Goal: Task Accomplishment & Management: Complete application form

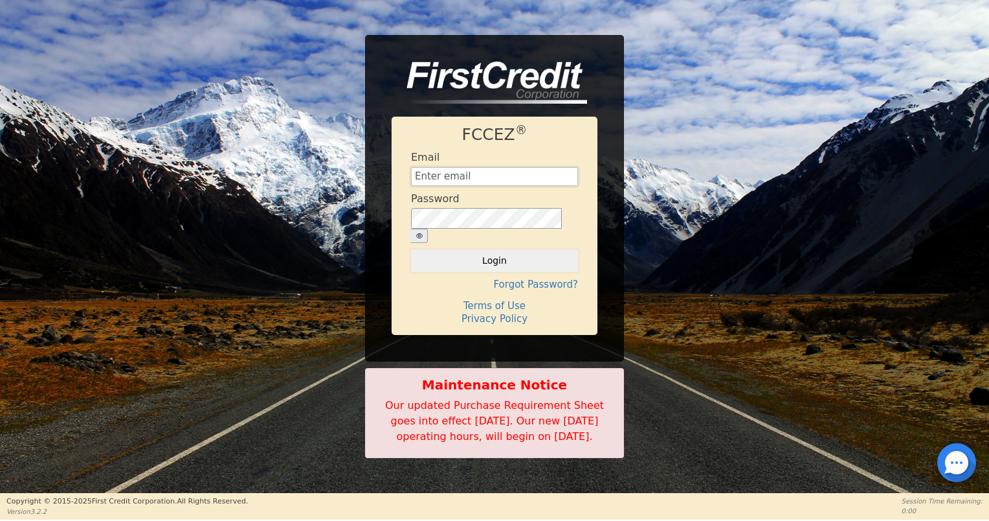
type input "[EMAIL_ADDRESS][DOMAIN_NAME]"
click at [510, 249] on button "Login" at bounding box center [494, 260] width 167 height 22
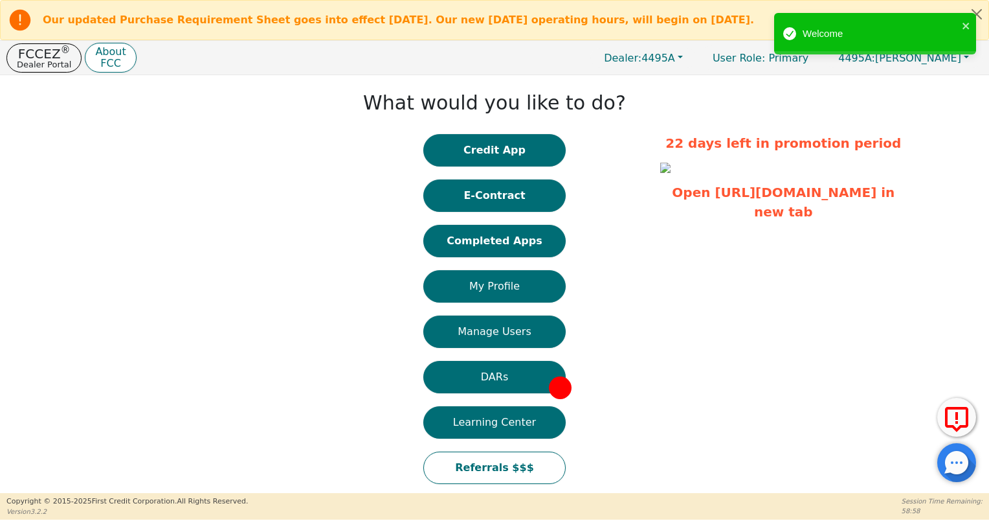
click at [515, 148] on button "Credit App" at bounding box center [494, 150] width 142 height 32
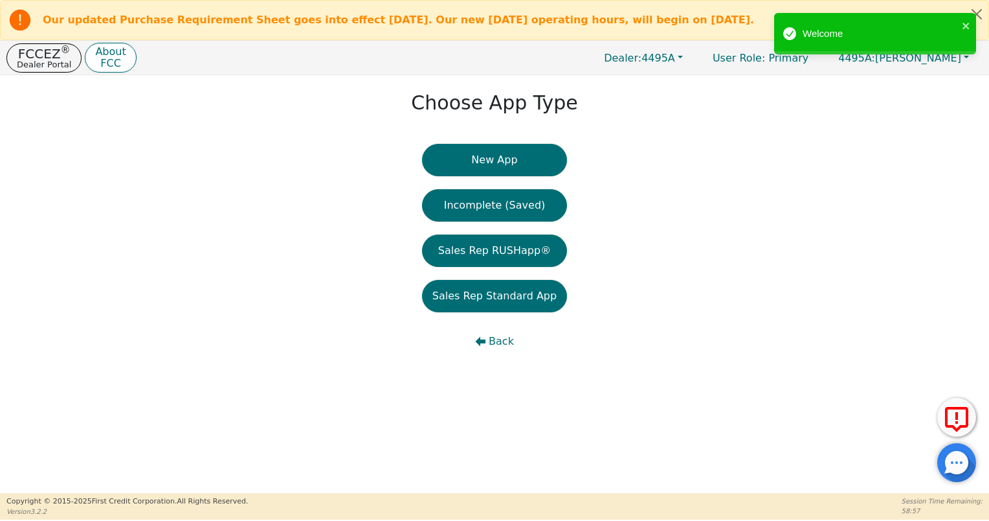
click at [513, 159] on button "New App" at bounding box center [494, 160] width 145 height 32
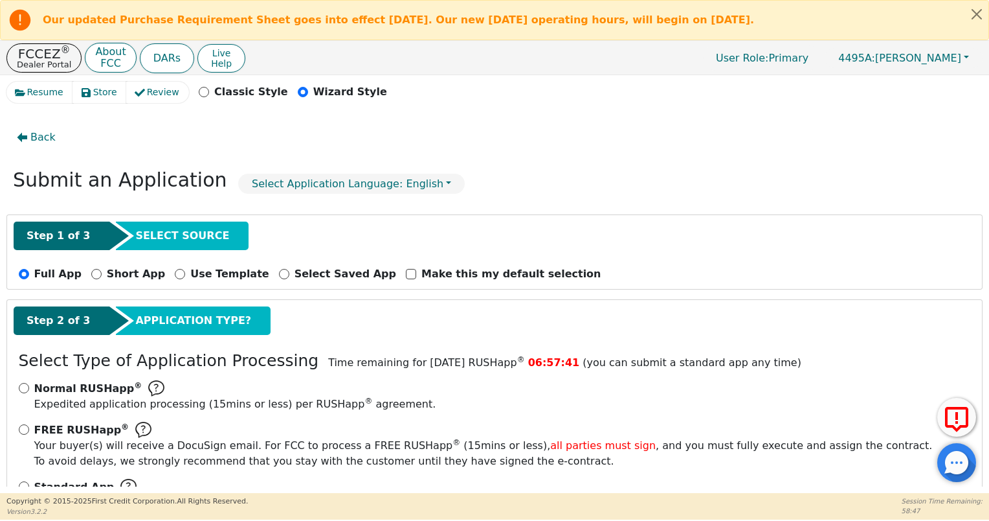
scroll to position [49, 0]
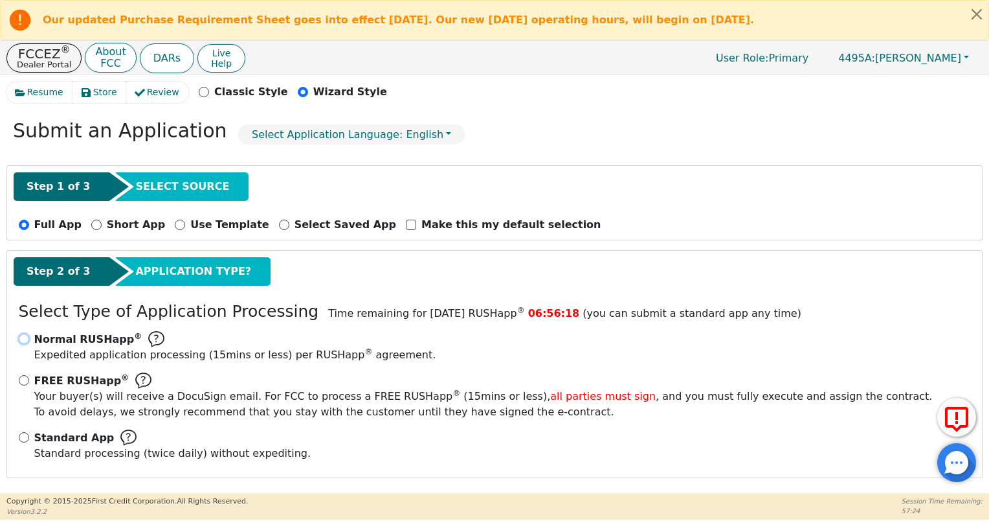
click at [25, 339] on input "Normal RUSHapp ® Expedited application processing ( 15 mins or less) per RUSHap…" at bounding box center [24, 338] width 10 height 10
radio input "true"
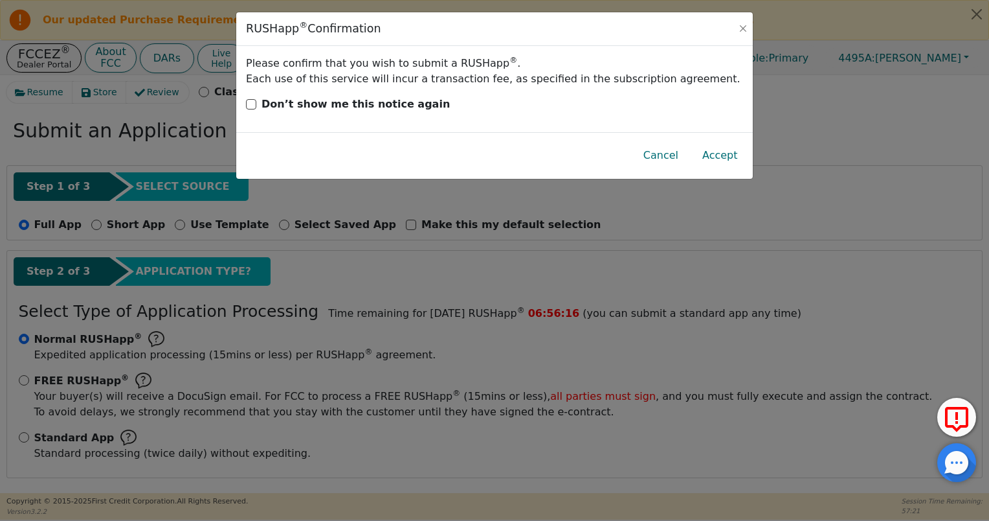
click at [363, 102] on p "Don’t show me this notice again" at bounding box center [356, 104] width 188 height 16
click at [256, 102] on input "Don’t show me this notice again" at bounding box center [251, 104] width 10 height 10
click at [363, 102] on p "Don’t show me this notice again" at bounding box center [356, 104] width 188 height 16
click at [256, 102] on input "Don’t show me this notice again" at bounding box center [251, 104] width 10 height 10
checkbox input "false"
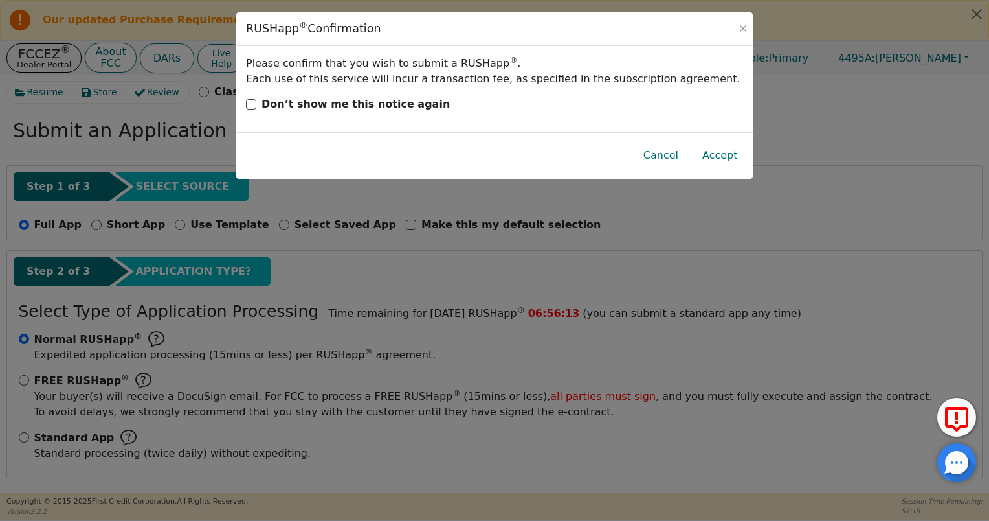
click at [723, 155] on button "Accept" at bounding box center [720, 156] width 56 height 30
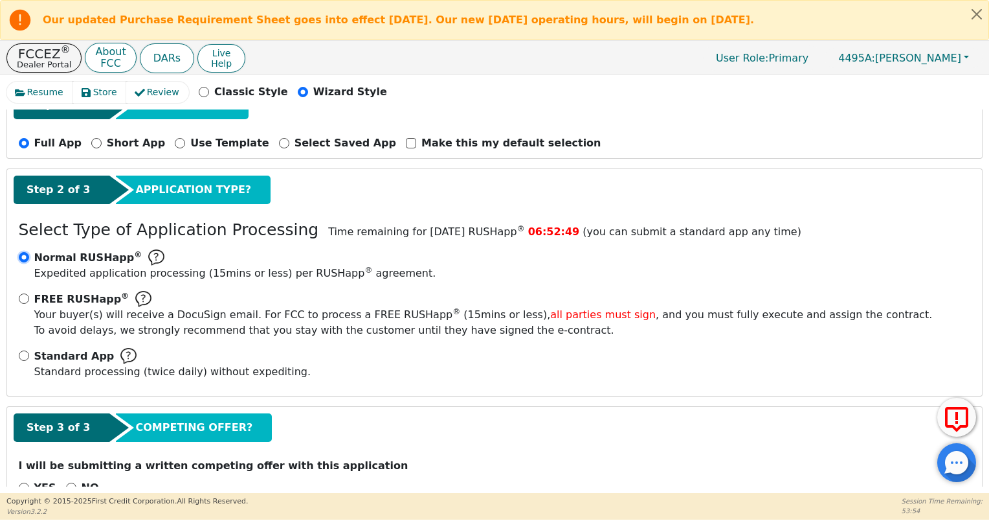
scroll to position [124, 0]
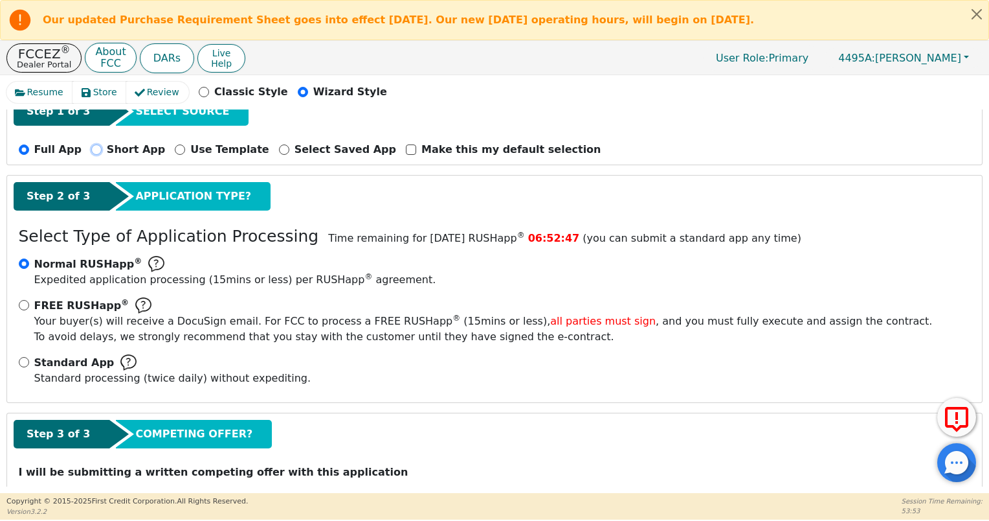
click at [91, 146] on input "Short App" at bounding box center [96, 149] width 10 height 10
radio input "true"
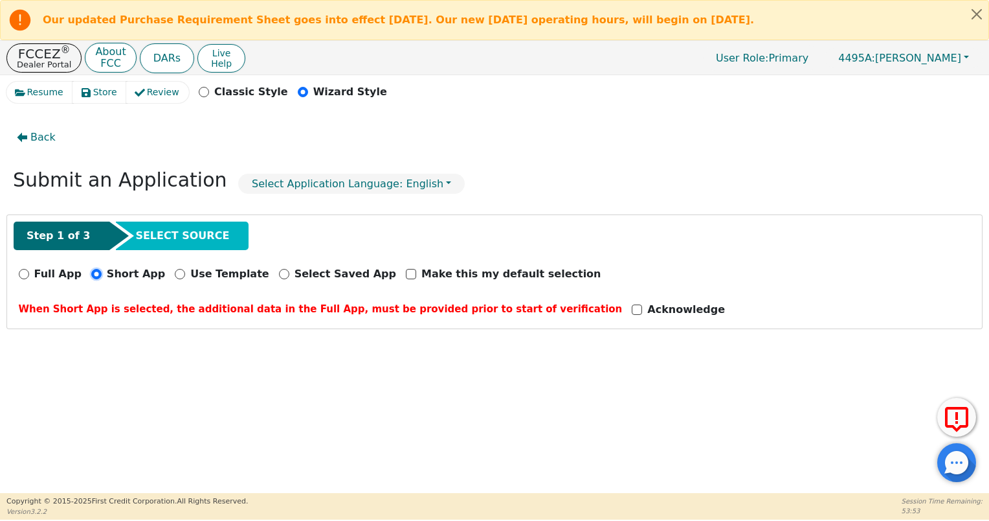
scroll to position [0, 0]
click at [632, 308] on div "Acknowledge" at bounding box center [678, 310] width 93 height 16
click at [632, 308] on input "Acknowledge" at bounding box center [637, 309] width 10 height 10
checkbox input "true"
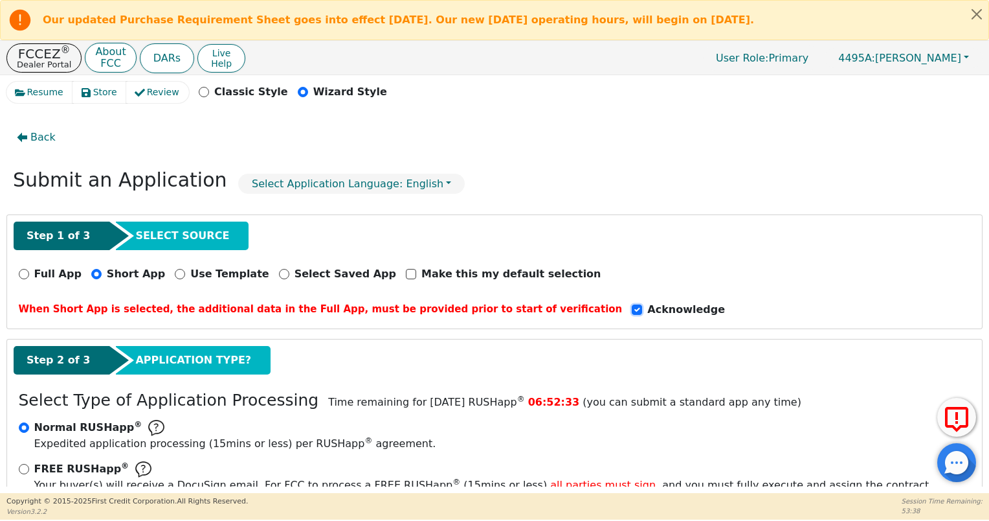
scroll to position [205, 0]
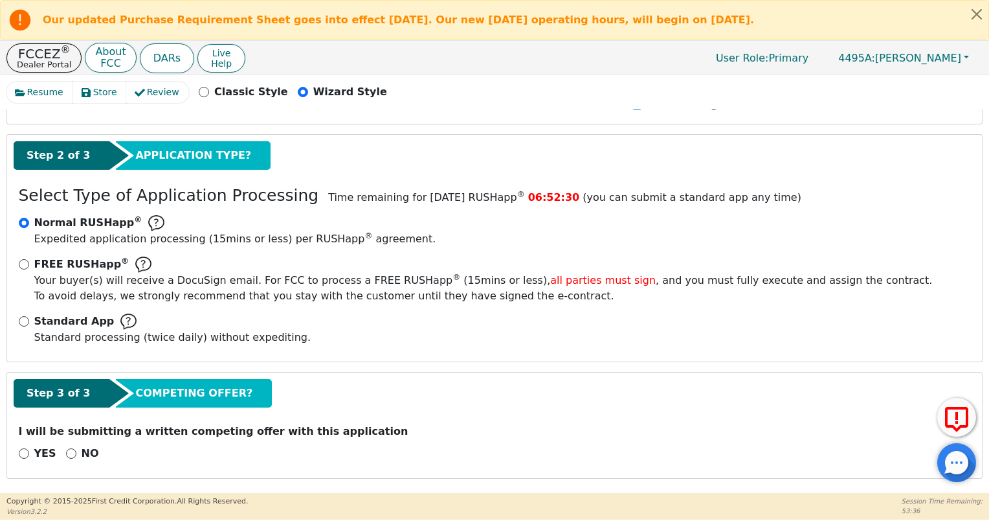
click at [72, 447] on div "NO" at bounding box center [82, 453] width 33 height 16
click at [68, 448] on input "NO" at bounding box center [71, 453] width 10 height 10
radio input "true"
click at [144, 477] on button "Next Step" at bounding box center [103, 486] width 168 height 30
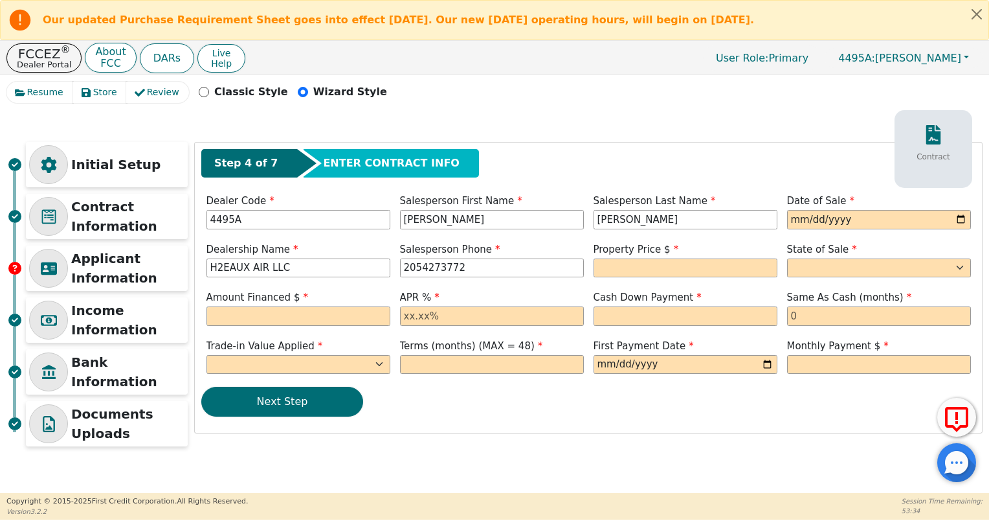
scroll to position [0, 0]
drag, startPoint x: 153, startPoint y: 319, endPoint x: 150, endPoint y: 357, distance: 39.0
click at [150, 357] on div "Initial Setup Contract Information Applicant Information Income Information Ban…" at bounding box center [107, 297] width 162 height 311
click at [533, 100] on div "Resume Store Review Classic Style Wizard Style" at bounding box center [494, 96] width 976 height 28
click at [65, 54] on button "FCCEZ ® Dealer Portal" at bounding box center [43, 57] width 75 height 29
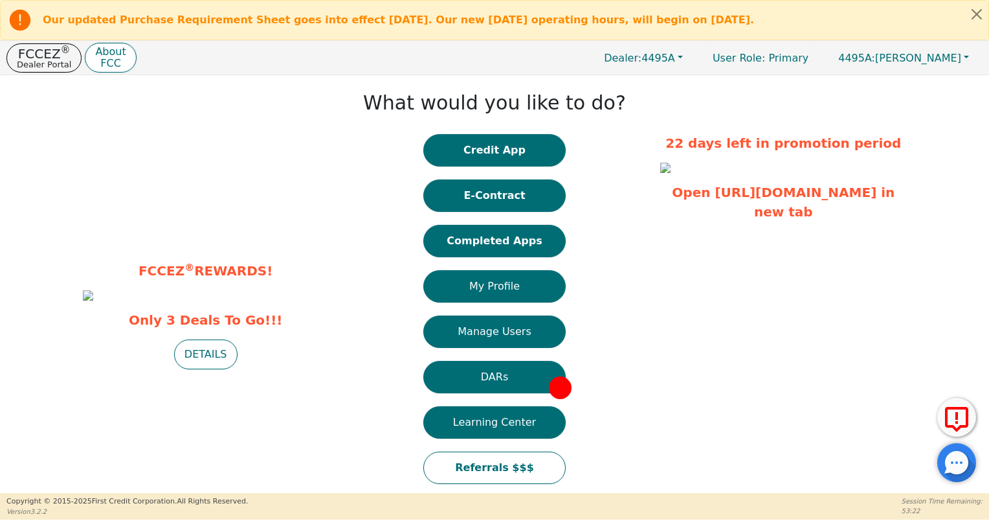
click at [488, 150] on button "Credit App" at bounding box center [494, 150] width 142 height 32
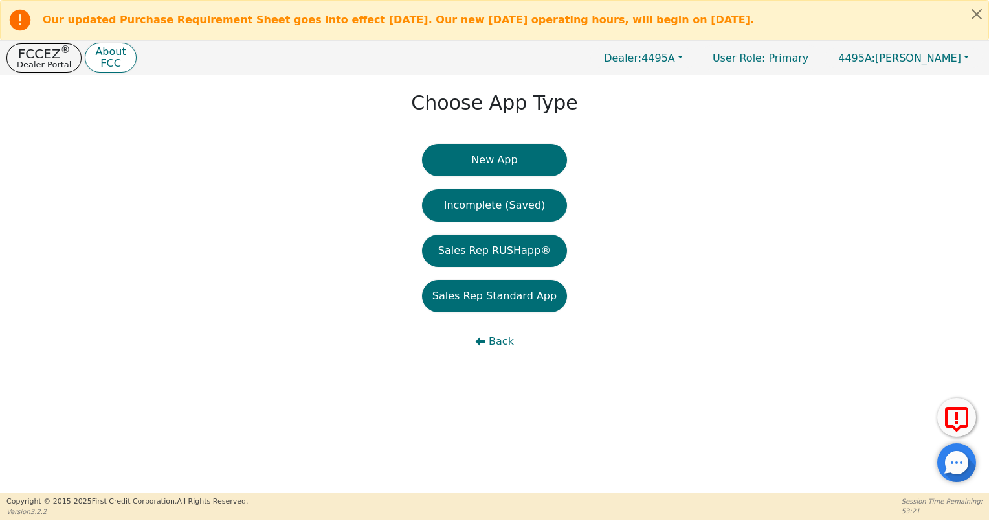
click at [479, 163] on button "New App" at bounding box center [494, 160] width 145 height 32
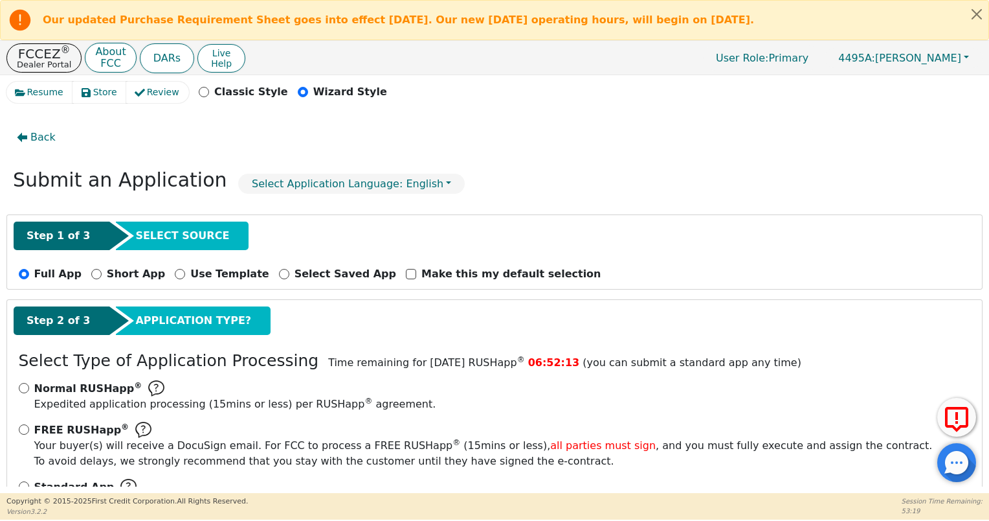
scroll to position [49, 0]
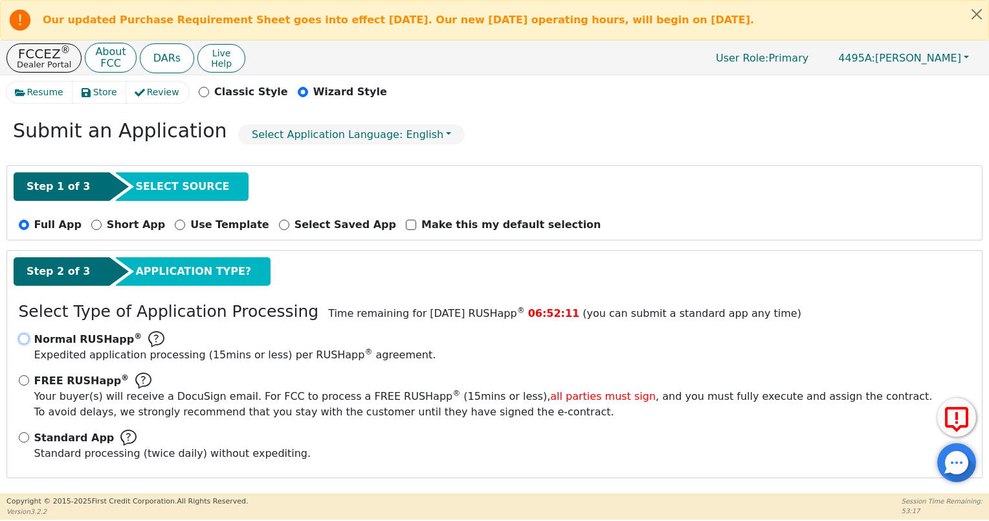
click at [26, 337] on input "Normal RUSHapp ® Expedited application processing ( 15 mins or less) per RUSHap…" at bounding box center [24, 338] width 10 height 10
radio input "true"
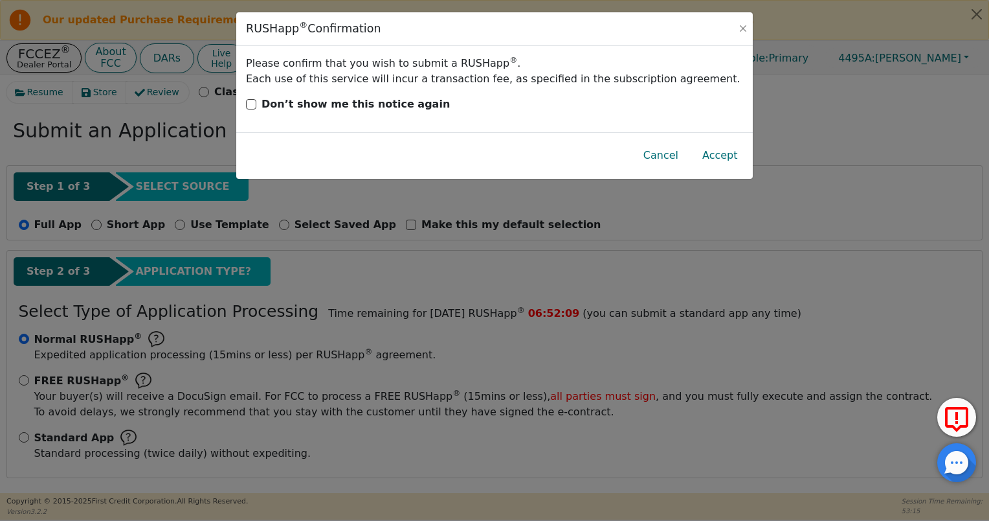
click at [715, 163] on button "Accept" at bounding box center [720, 156] width 56 height 30
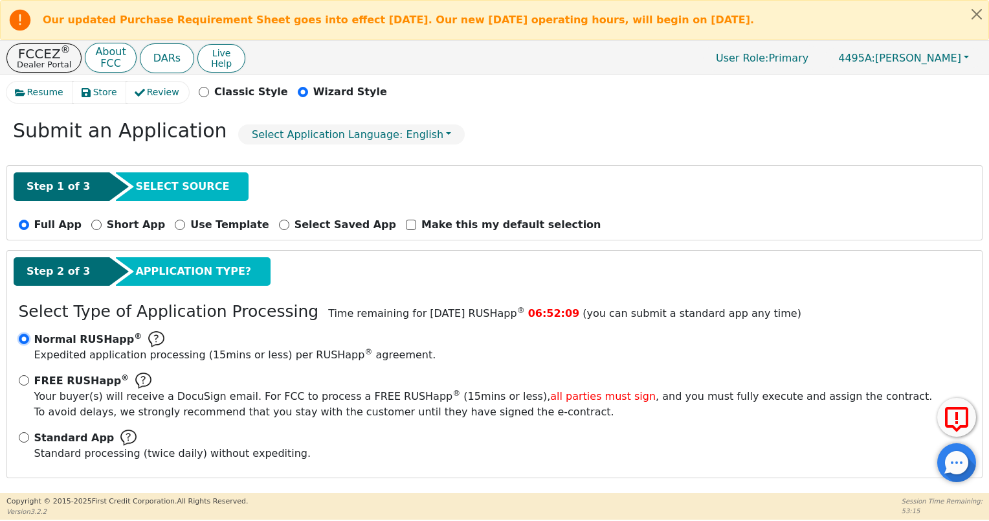
scroll to position [166, 0]
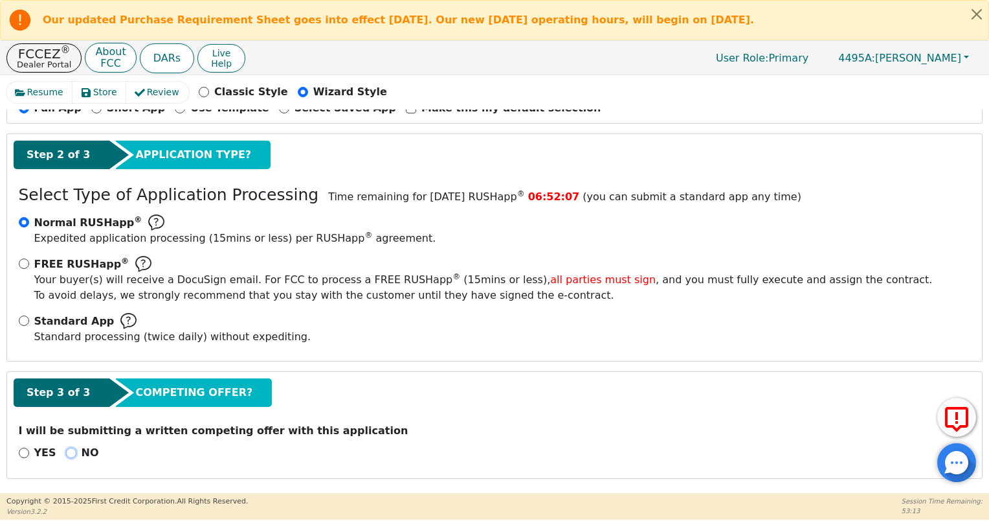
click at [66, 449] on input "NO" at bounding box center [71, 452] width 10 height 10
radio input "true"
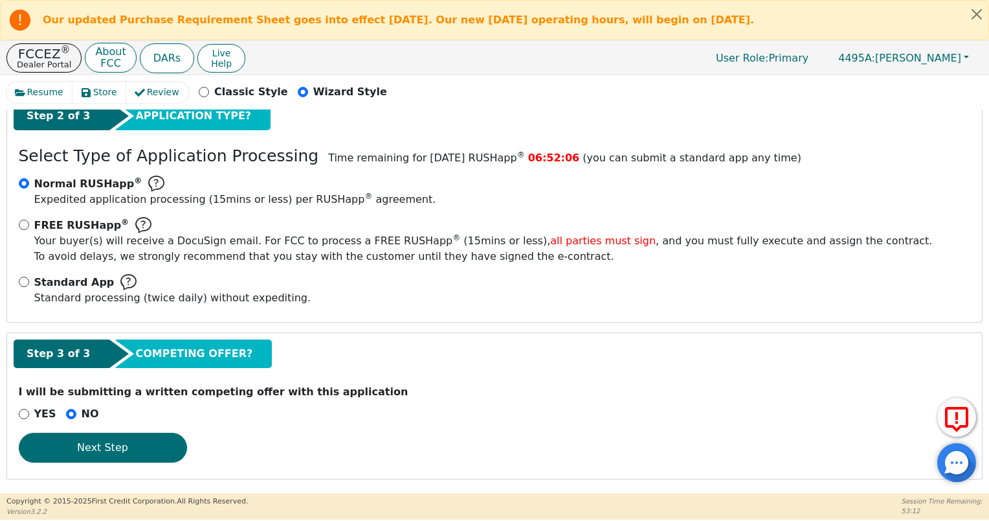
click at [134, 440] on button "Next Step" at bounding box center [103, 448] width 168 height 30
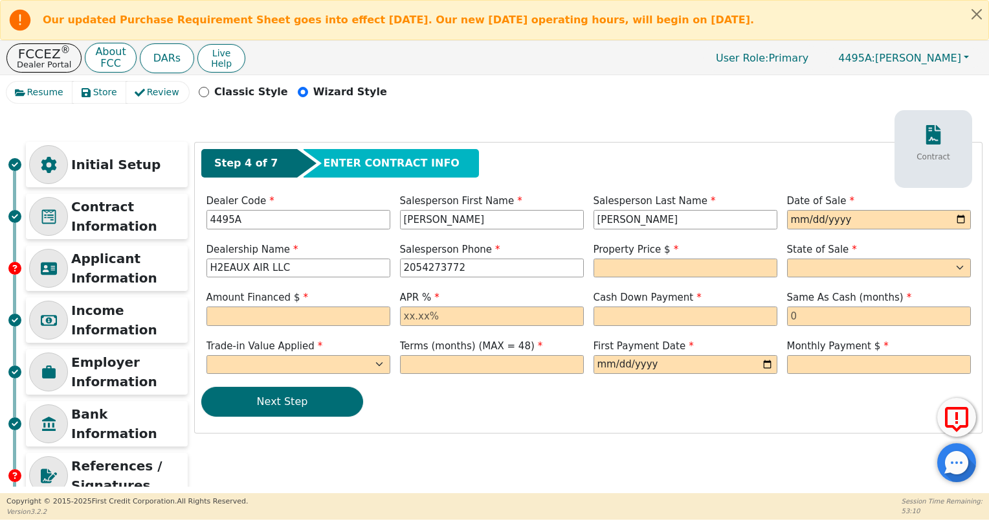
scroll to position [14, 0]
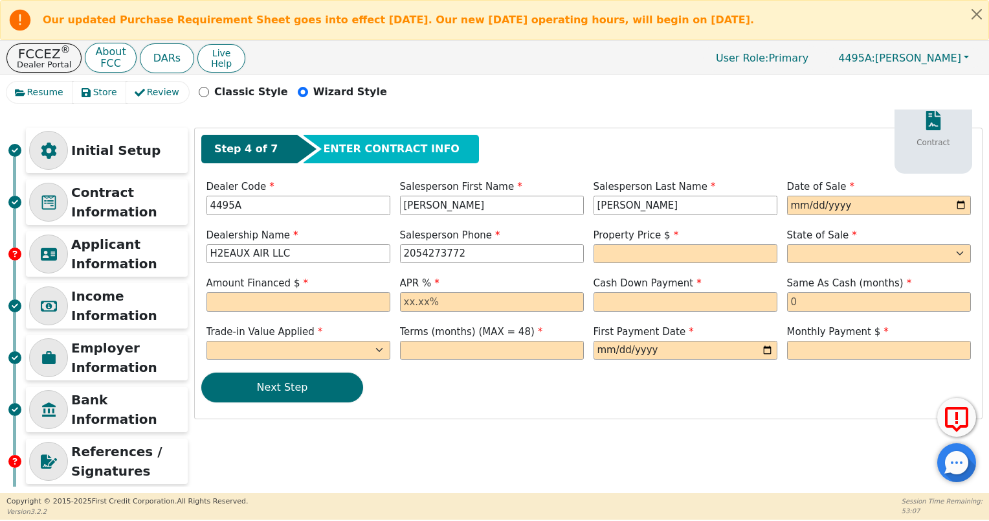
click at [681, 443] on div "Initial Setup Contract Information Applicant Information Income Information Emp…" at bounding box center [494, 335] width 976 height 414
click at [199, 95] on input "Classic Style" at bounding box center [204, 92] width 10 height 10
radio input "true"
radio input "false"
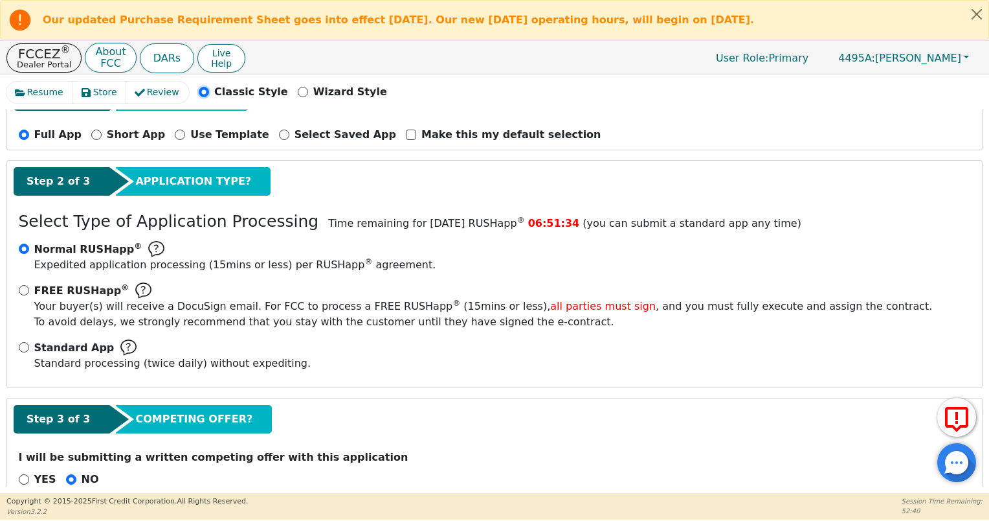
scroll to position [111, 0]
